Goal: Entertainment & Leisure: Browse casually

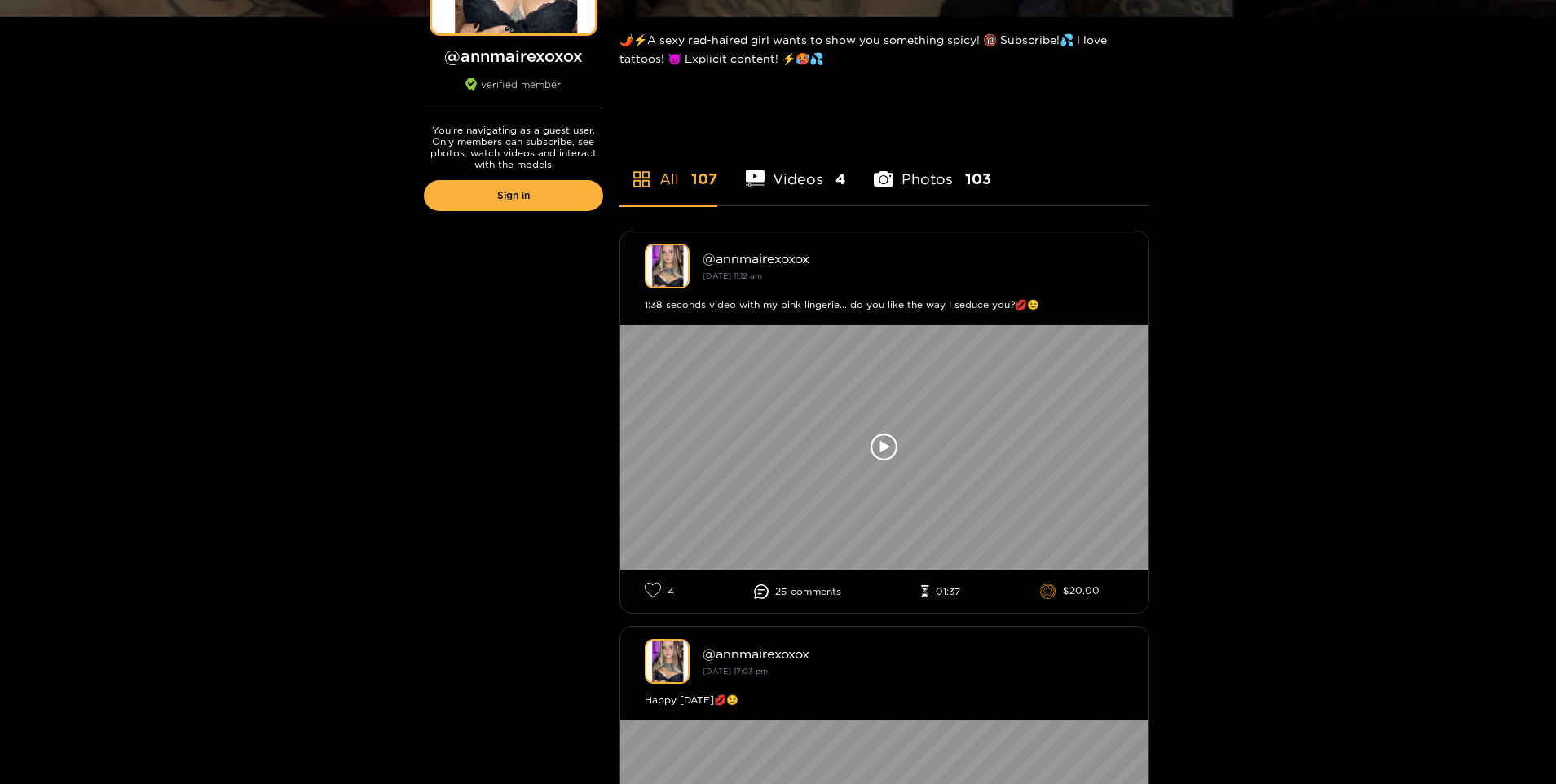
scroll to position [326, 0]
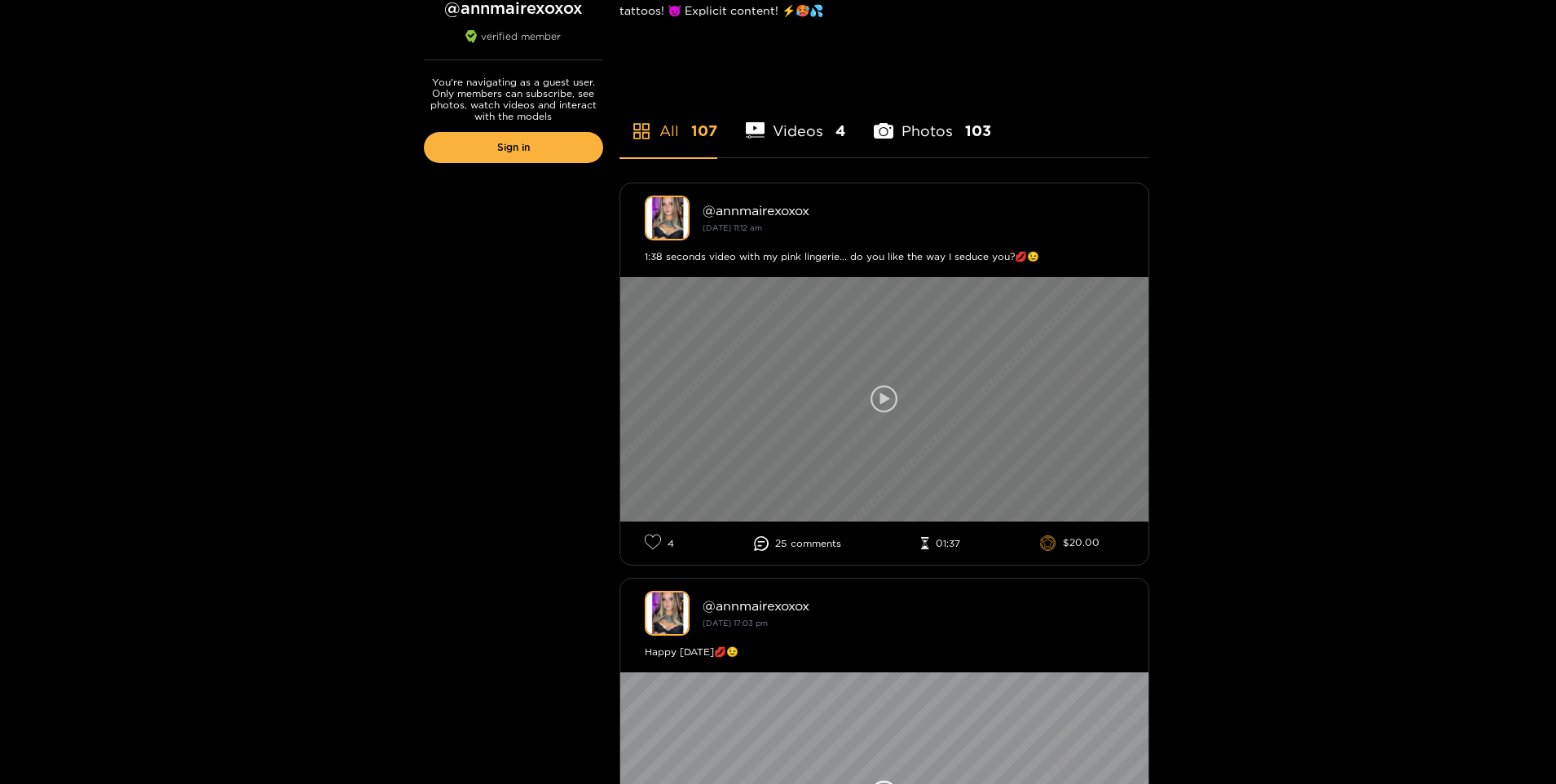
click at [877, 398] on icon at bounding box center [884, 399] width 28 height 28
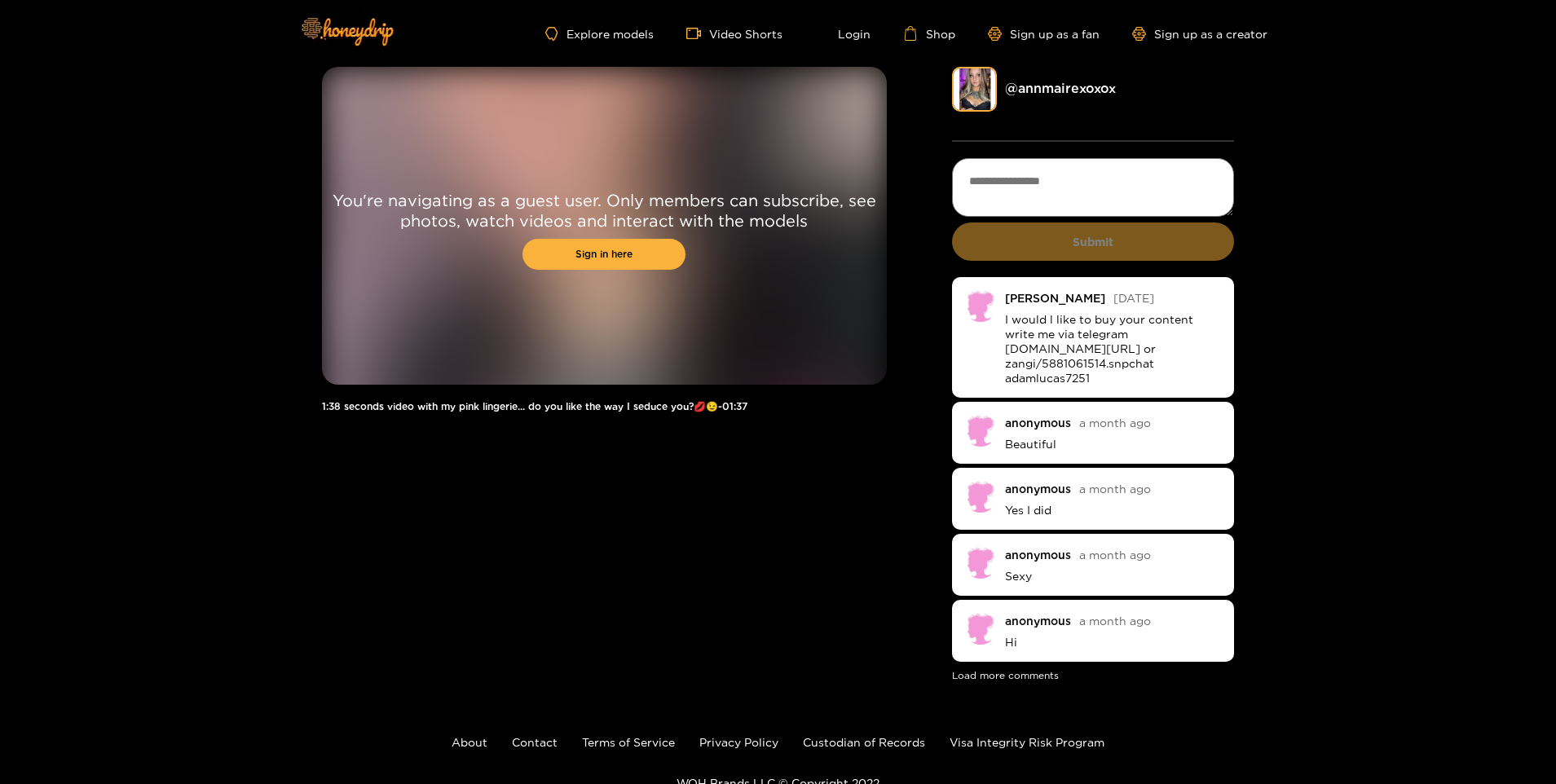
click at [963, 96] on img at bounding box center [974, 88] width 45 height 45
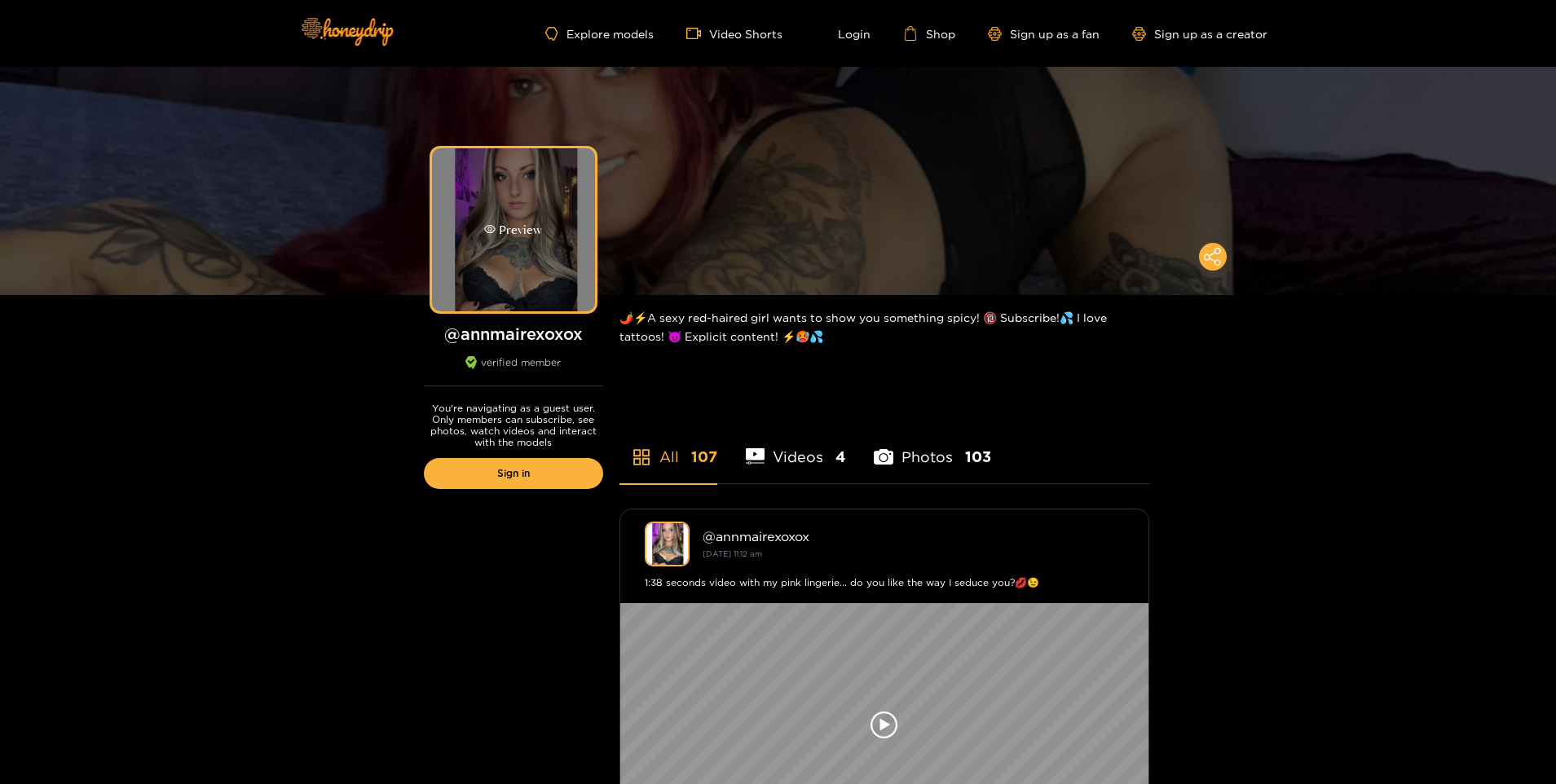
click at [479, 220] on div "Preview" at bounding box center [513, 230] width 163 height 163
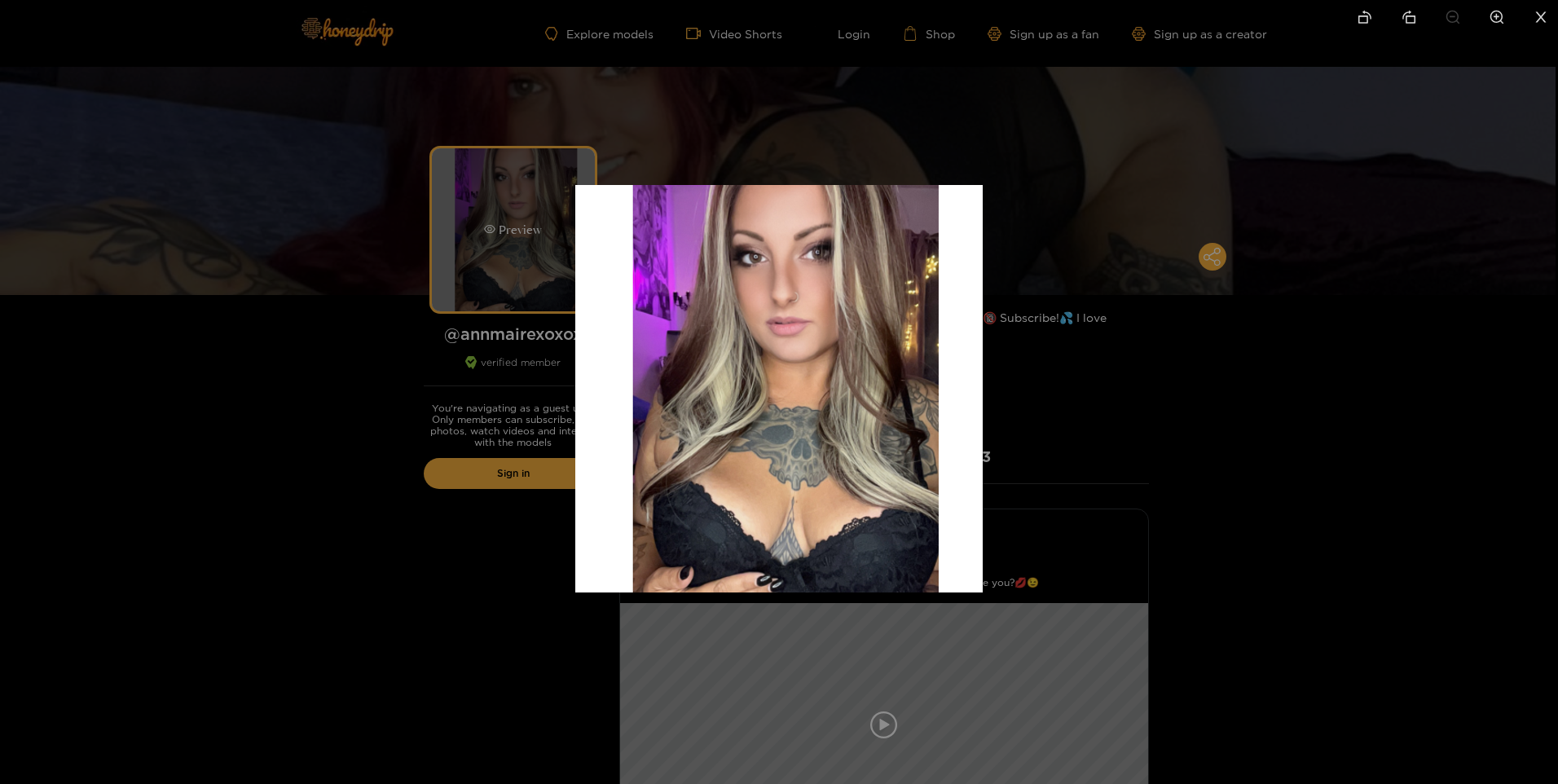
click at [479, 220] on div at bounding box center [779, 392] width 1558 height 784
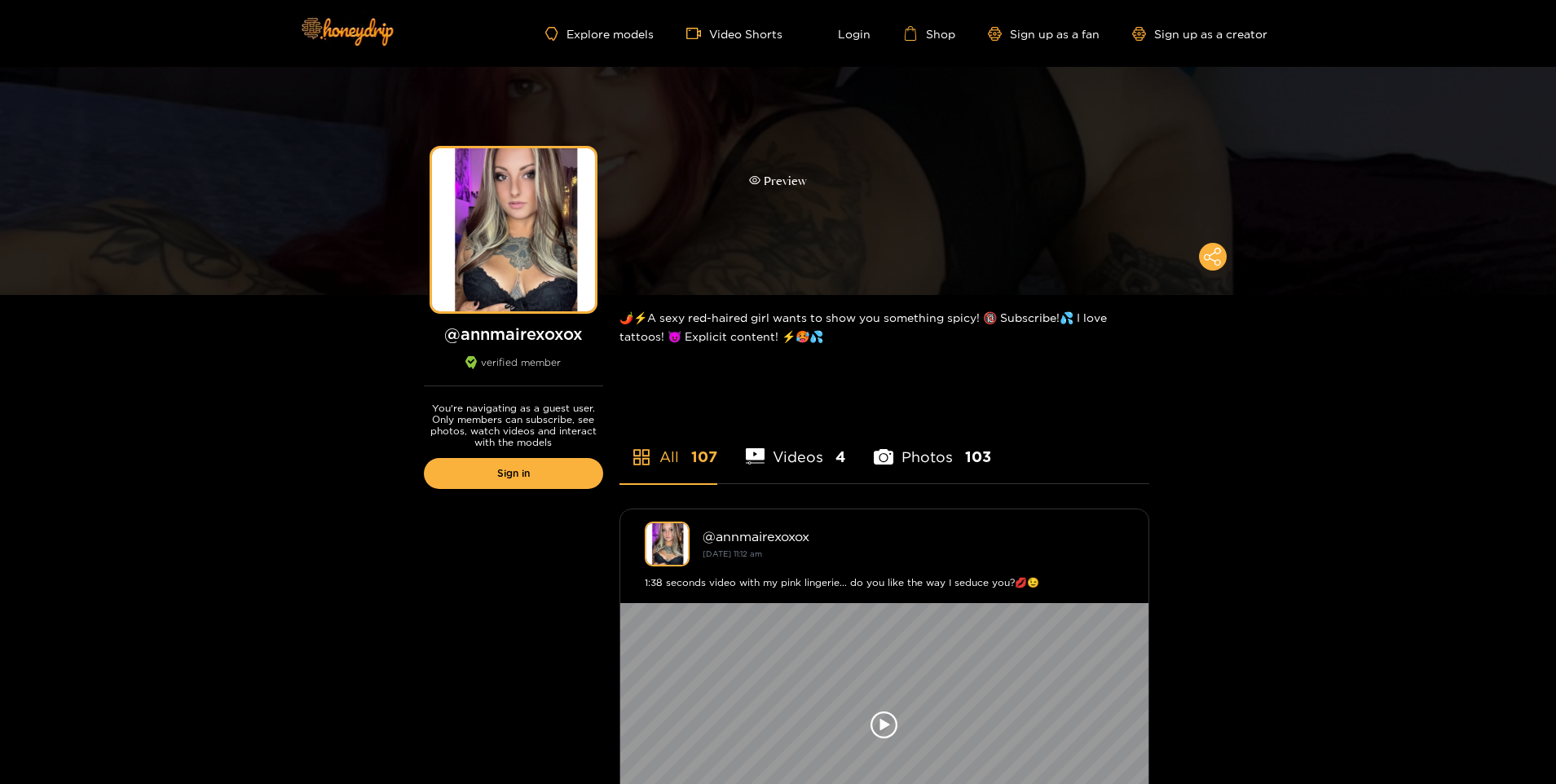
click at [857, 219] on div "Preview" at bounding box center [778, 180] width 1556 height 228
